Goal: Transaction & Acquisition: Purchase product/service

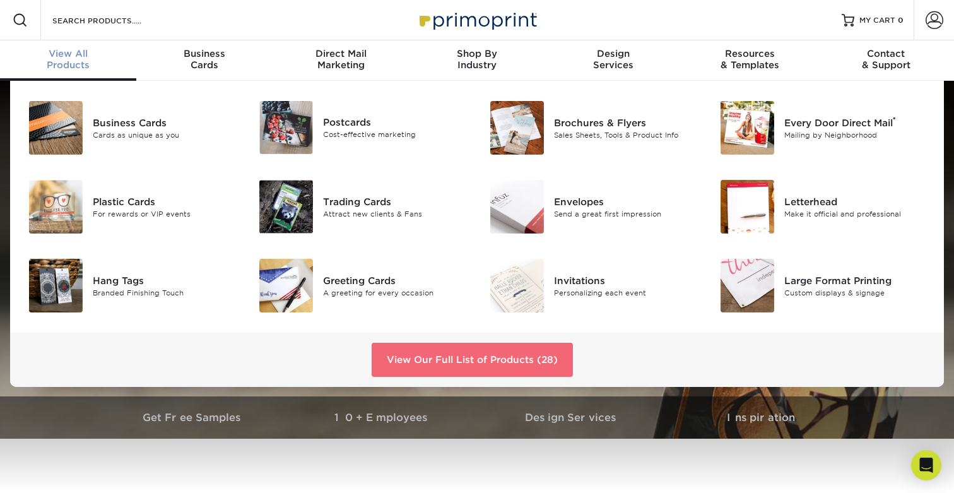
click at [484, 352] on link "View Our Full List of Products (28)" at bounding box center [472, 360] width 201 height 34
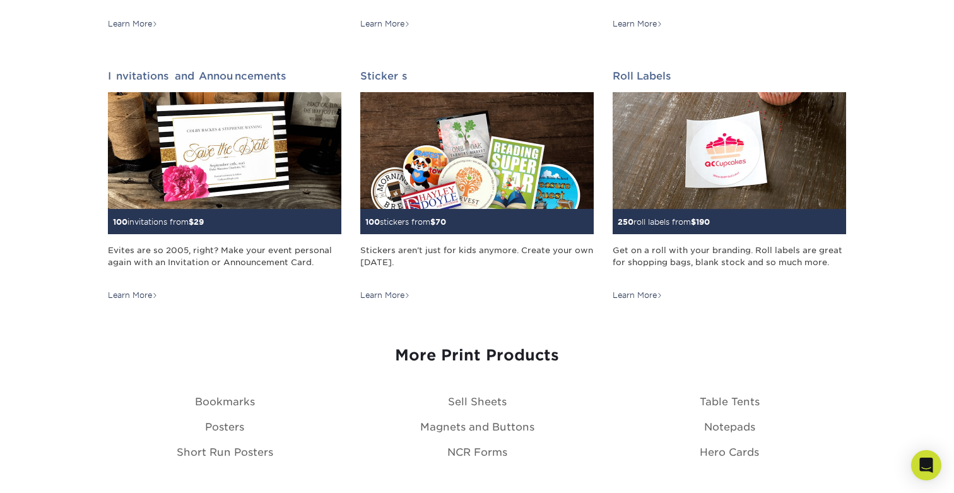
scroll to position [1215, 0]
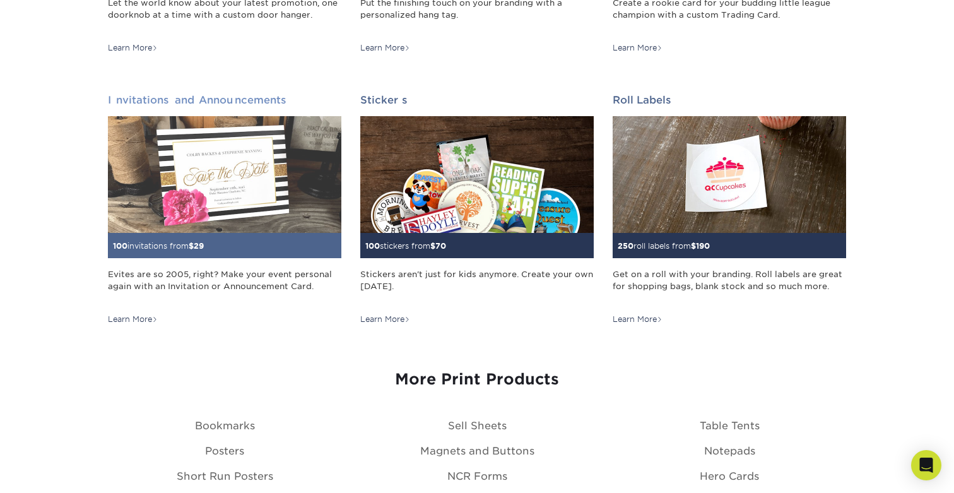
click at [279, 199] on img at bounding box center [225, 174] width 234 height 117
